Goal: Task Accomplishment & Management: Manage account settings

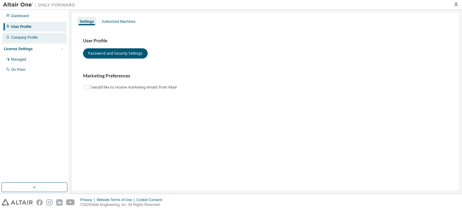
click at [36, 37] on div "Company Profile" at bounding box center [24, 37] width 27 height 5
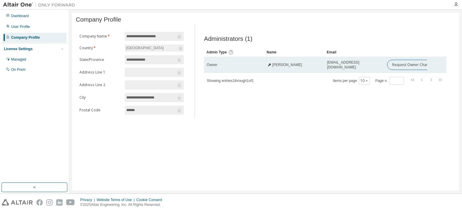
click at [368, 67] on span "vijaya.choudhary@galgotiasuniversity.edu.in" at bounding box center [354, 65] width 55 height 10
drag, startPoint x: 392, startPoint y: 66, endPoint x: 427, endPoint y: 69, distance: 34.8
click at [427, 69] on button "Request Owner Change" at bounding box center [412, 65] width 51 height 10
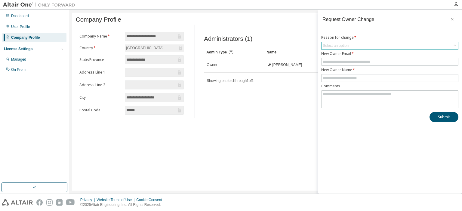
click at [374, 47] on div "Select an option" at bounding box center [389, 45] width 136 height 7
click at [454, 17] on icon "button" at bounding box center [452, 19] width 4 height 5
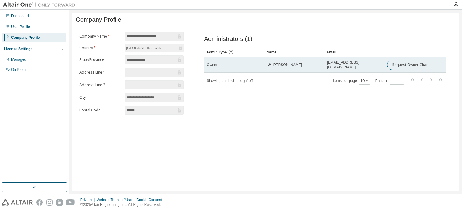
click at [269, 66] on icon at bounding box center [269, 64] width 3 height 3
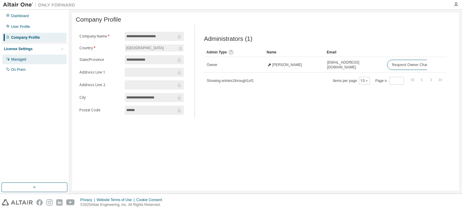
click at [29, 58] on div "Managed" at bounding box center [34, 60] width 64 height 10
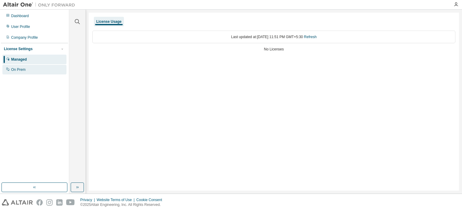
click at [42, 66] on div "On Prem" at bounding box center [34, 70] width 64 height 10
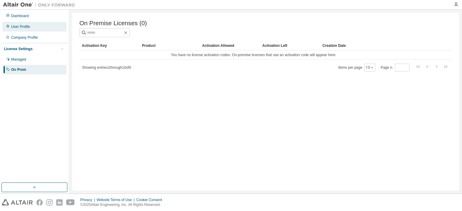
click at [17, 23] on div "User Profile" at bounding box center [34, 27] width 64 height 10
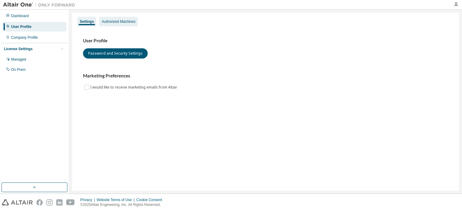
click at [107, 23] on div "Authorized Machines" at bounding box center [119, 21] width 34 height 5
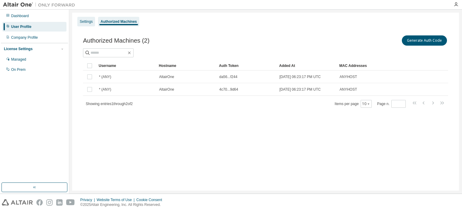
click at [90, 21] on div "Settings" at bounding box center [86, 21] width 13 height 5
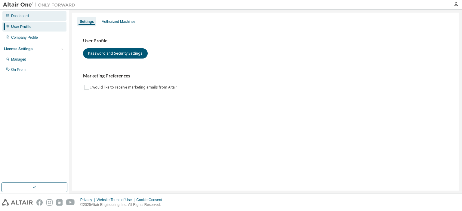
click at [30, 19] on div "Dashboard" at bounding box center [34, 16] width 64 height 10
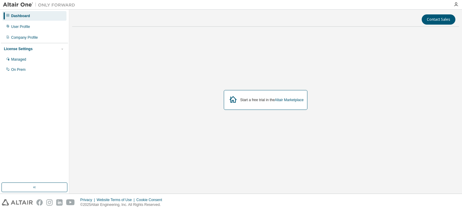
click at [20, 18] on div "Dashboard" at bounding box center [20, 16] width 19 height 5
click at [25, 26] on div "User Profile" at bounding box center [20, 26] width 19 height 5
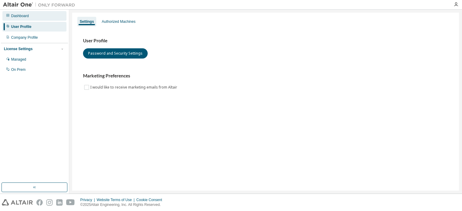
click at [30, 17] on div "Dashboard" at bounding box center [34, 16] width 64 height 10
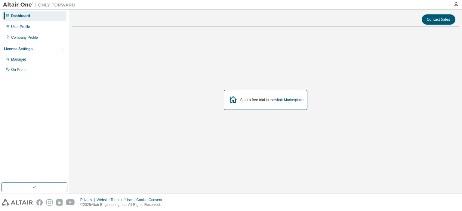
click at [457, 2] on div at bounding box center [456, 4] width 12 height 9
click at [457, 4] on icon "button" at bounding box center [455, 4] width 5 height 5
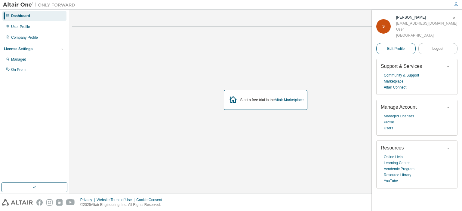
click at [405, 54] on link "Edit Profile" at bounding box center [395, 48] width 39 height 11
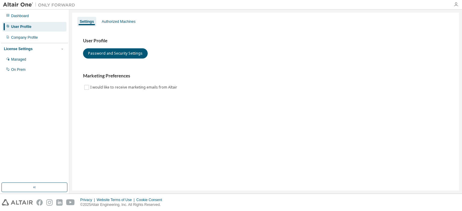
click at [455, 6] on icon "button" at bounding box center [455, 4] width 5 height 5
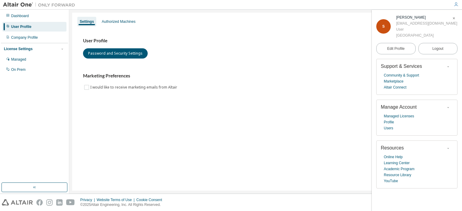
drag, startPoint x: 405, startPoint y: 51, endPoint x: 421, endPoint y: 55, distance: 16.7
click at [421, 38] on div "[GEOGRAPHIC_DATA]" at bounding box center [426, 35] width 61 height 6
